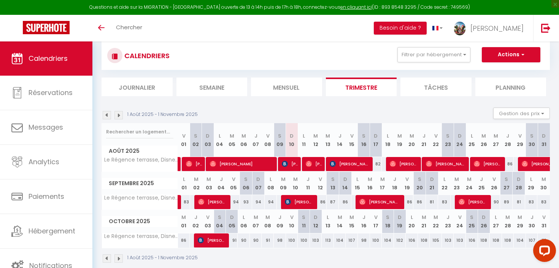
scroll to position [18, 0]
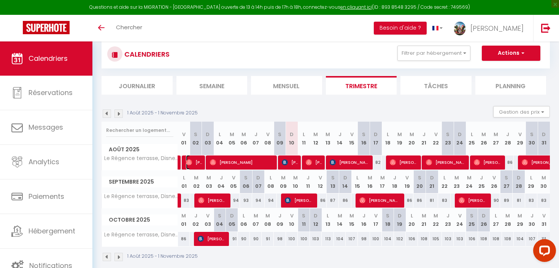
click at [200, 162] on span "[PERSON_NAME]" at bounding box center [194, 162] width 16 height 14
select select "OK"
select select "0"
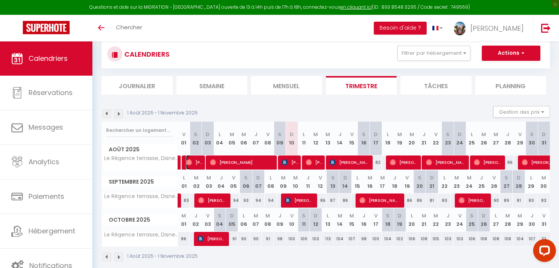
select select "1"
select select
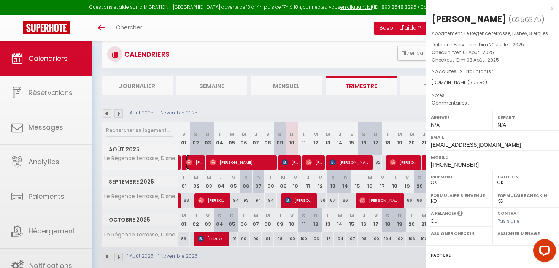
select select "22864"
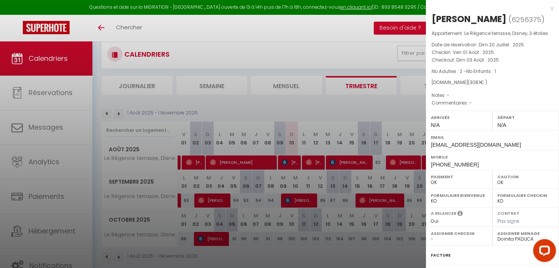
click at [229, 155] on div at bounding box center [279, 134] width 559 height 268
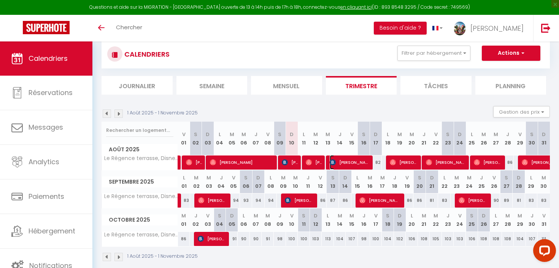
click at [352, 162] on span "[PERSON_NAME]" at bounding box center [349, 162] width 41 height 14
select select "KO"
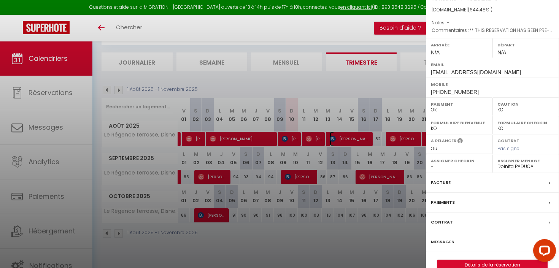
scroll to position [98, 0]
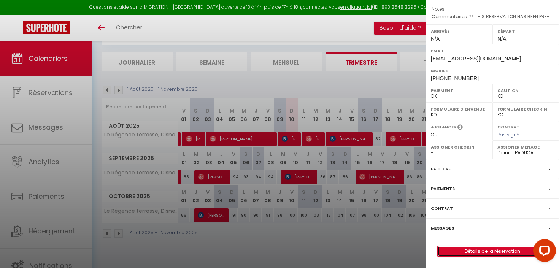
click at [468, 253] on link "Détails de la réservation" at bounding box center [491, 251] width 109 height 10
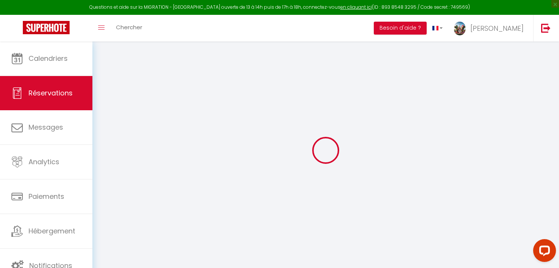
type input "[PERSON_NAME]"
type input "[EMAIL_ADDRESS][DOMAIN_NAME]"
type input "[PHONE_NUMBER]"
type input "55100"
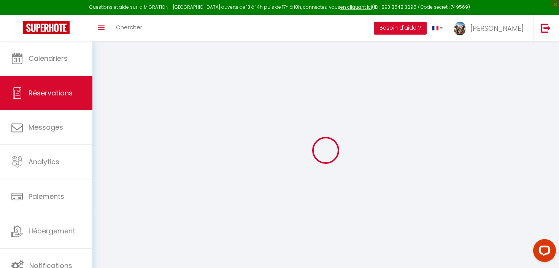
type input "[STREET_ADDRESS][PERSON_NAME]"
type input "[GEOGRAPHIC_DATA]"
select select "IT"
type input "94.52"
type input "9.02"
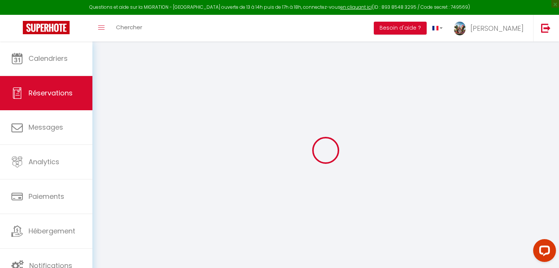
select select "58589"
select select "1"
select select
type input "4"
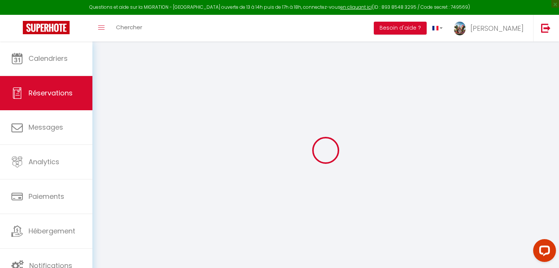
select select "12"
select select
type input "486"
checkbox input "false"
type input "0"
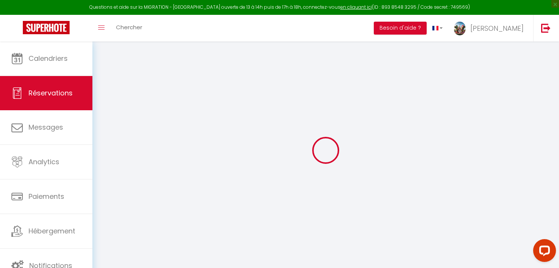
select select "2"
type input "0"
select select
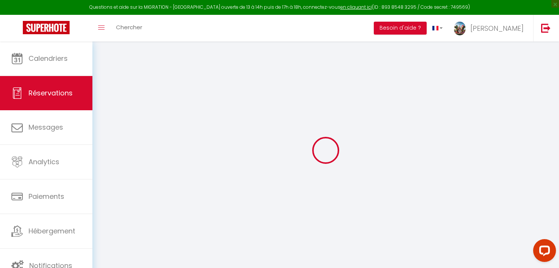
select select
select select "14"
checkbox input "false"
select select
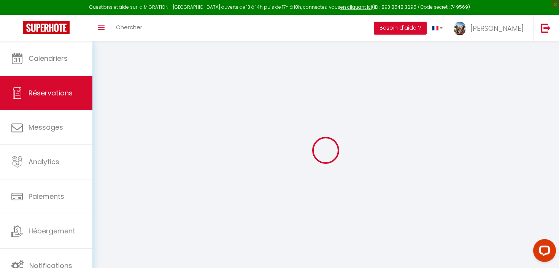
checkbox input "false"
select select
checkbox input "false"
type textarea "** THIS RESERVATION HAS BEEN PRE-PAID ** Approximate time of arrival: between 1…"
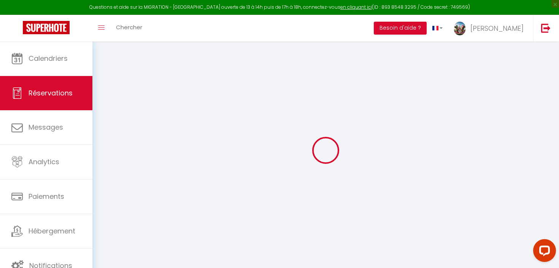
type input "70"
type input "88.48"
select select
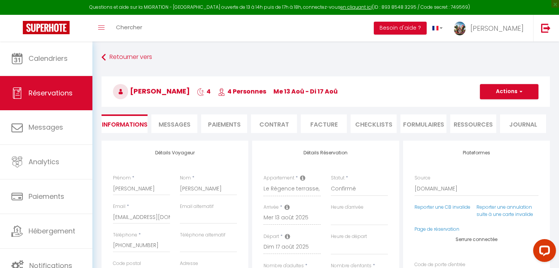
checkbox input "false"
select select
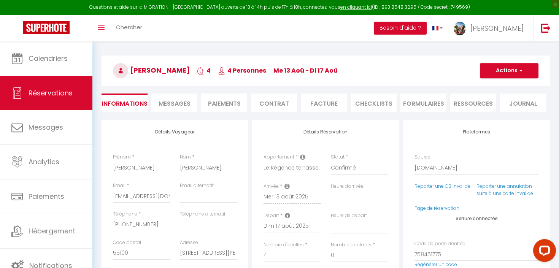
scroll to position [46, 0]
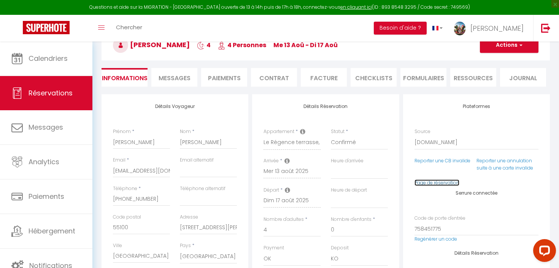
click at [437, 183] on link "Page de réservation" at bounding box center [436, 182] width 45 height 6
